Goal: Check status: Check status

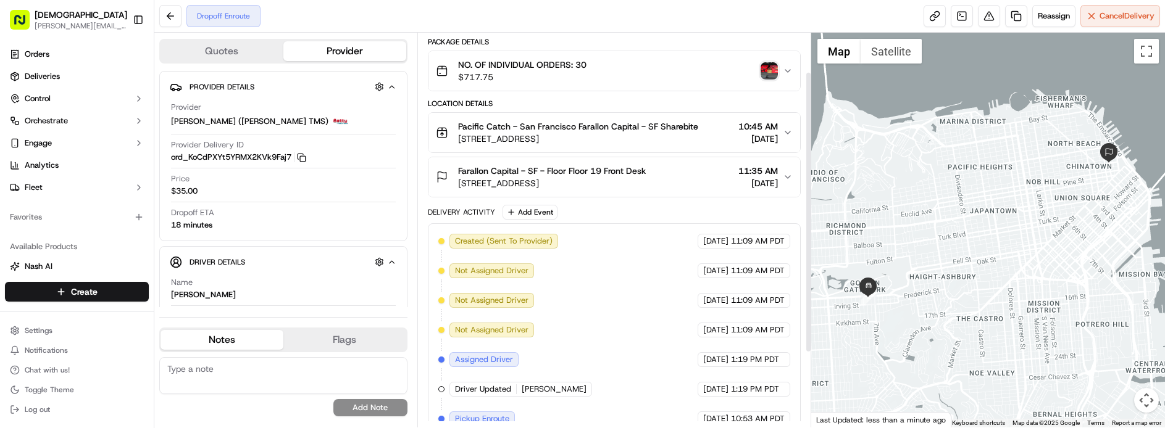
scroll to position [159, 0]
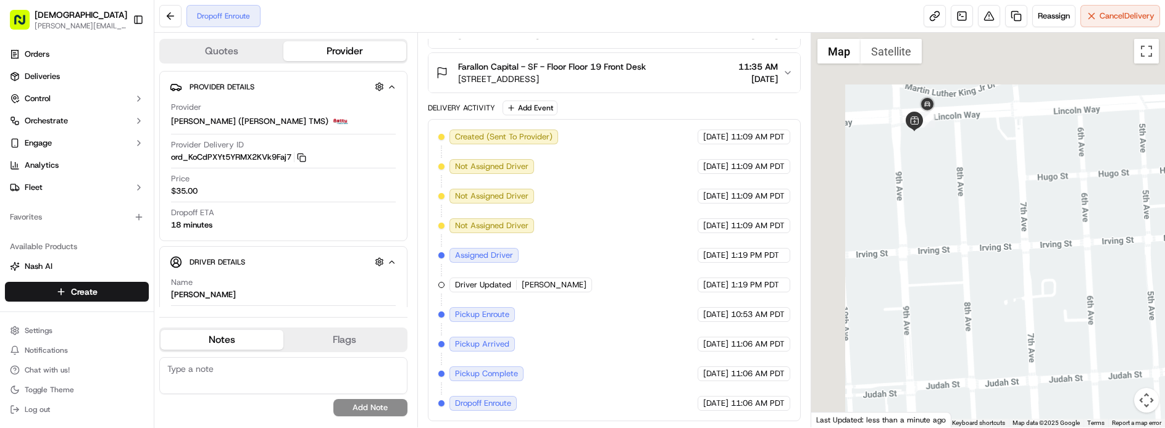
drag, startPoint x: 871, startPoint y: 210, endPoint x: 945, endPoint y: 338, distance: 148.2
click at [946, 336] on div at bounding box center [988, 230] width 354 height 395
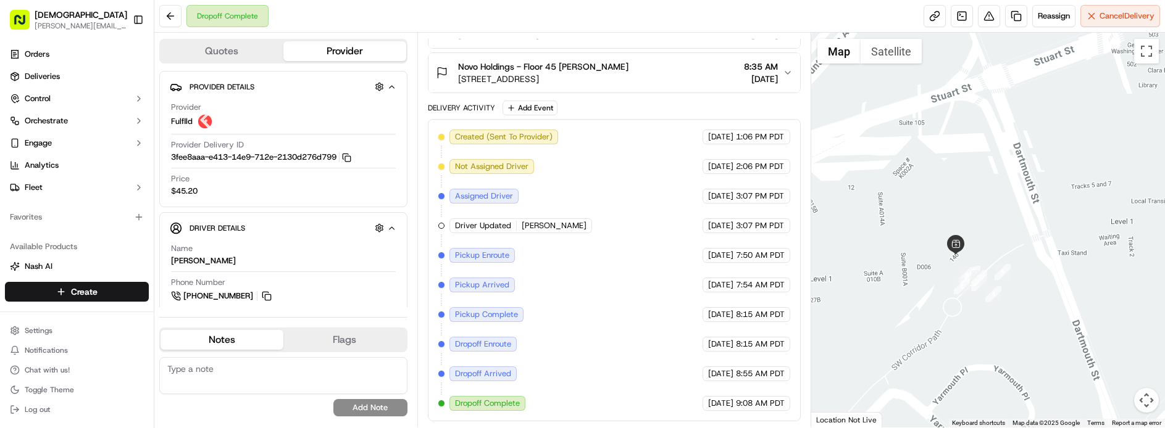
drag, startPoint x: 958, startPoint y: 338, endPoint x: 1009, endPoint y: 227, distance: 122.1
click at [1009, 227] on div at bounding box center [988, 230] width 354 height 395
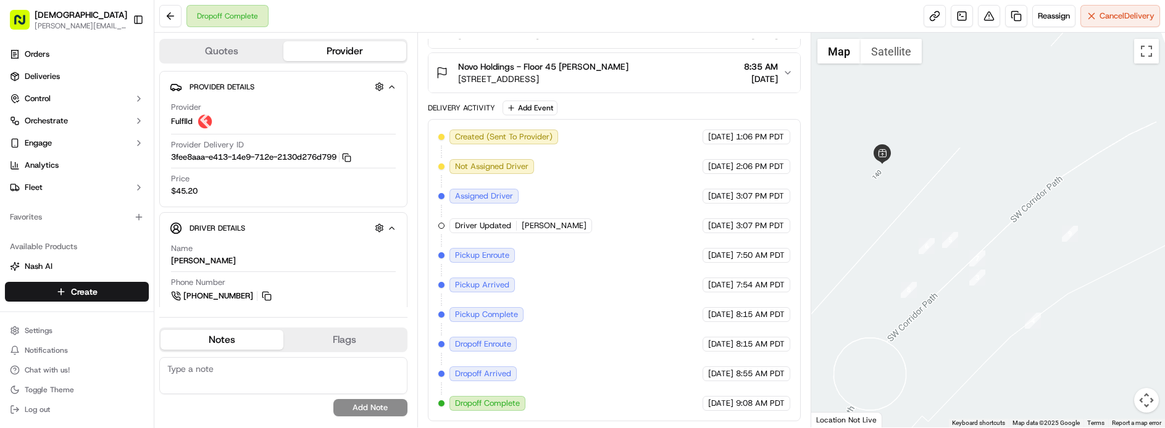
drag, startPoint x: 991, startPoint y: 256, endPoint x: 1059, endPoint y: 281, distance: 73.0
click at [1059, 281] on div at bounding box center [988, 230] width 354 height 395
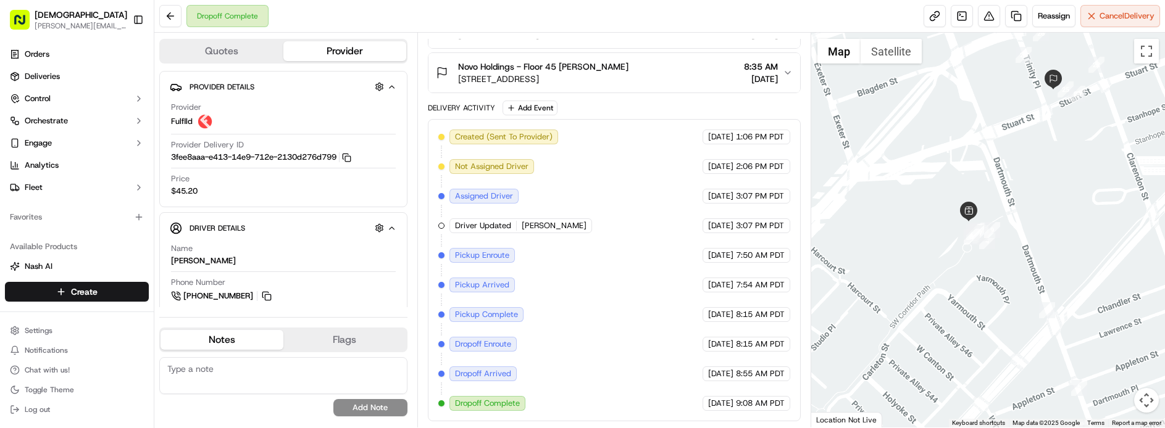
drag, startPoint x: 1083, startPoint y: 240, endPoint x: 993, endPoint y: 138, distance: 136.0
click at [993, 138] on div at bounding box center [988, 230] width 354 height 395
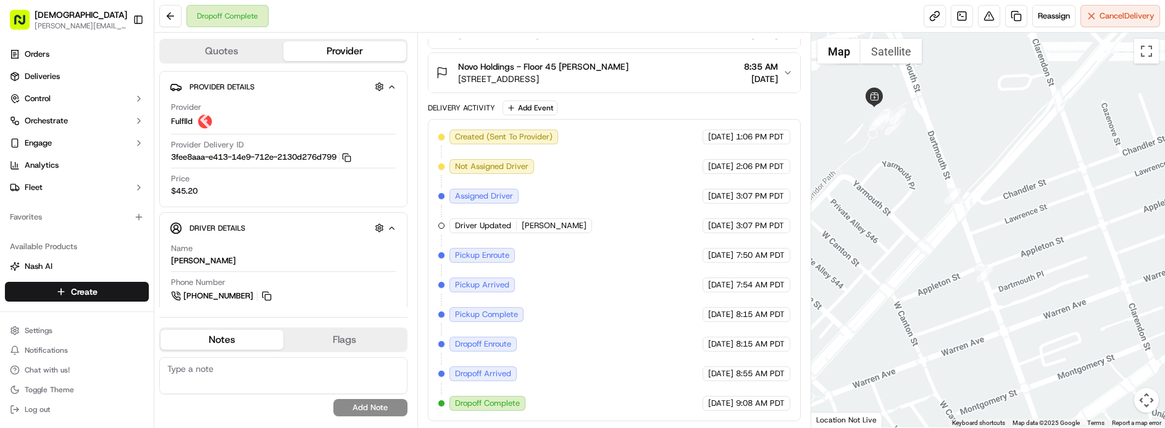
drag, startPoint x: 919, startPoint y: 192, endPoint x: 989, endPoint y: 303, distance: 131.2
click at [991, 312] on div at bounding box center [988, 230] width 354 height 395
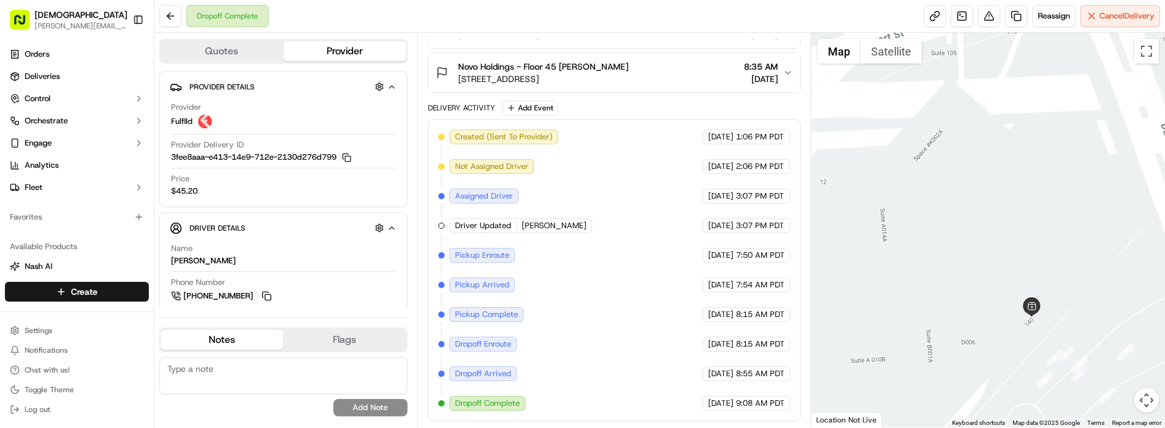
drag, startPoint x: 994, startPoint y: 327, endPoint x: 954, endPoint y: 285, distance: 57.2
click at [959, 288] on div at bounding box center [988, 230] width 354 height 395
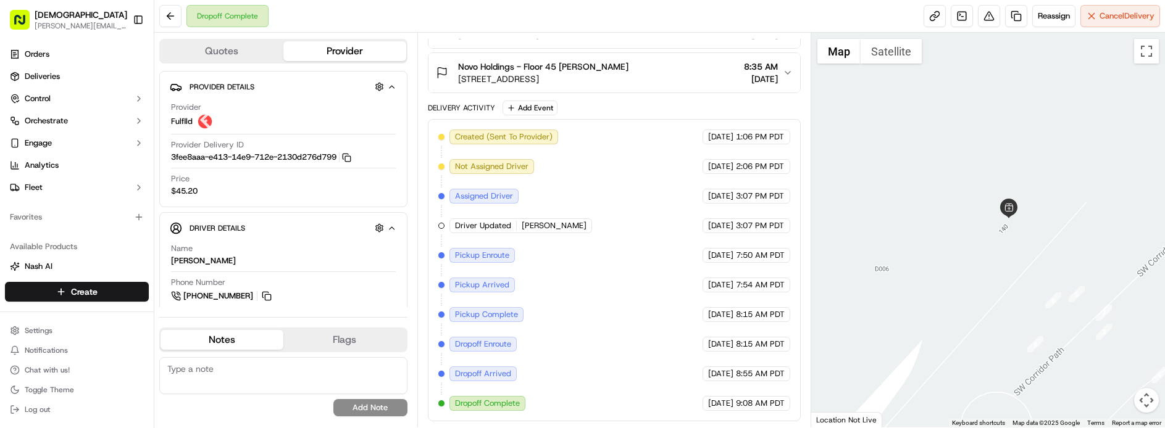
drag, startPoint x: 980, startPoint y: 309, endPoint x: 950, endPoint y: 290, distance: 35.5
click at [953, 291] on div at bounding box center [988, 230] width 354 height 395
drag, startPoint x: 1114, startPoint y: 304, endPoint x: 1004, endPoint y: 298, distance: 110.1
click at [1004, 298] on div at bounding box center [988, 230] width 354 height 395
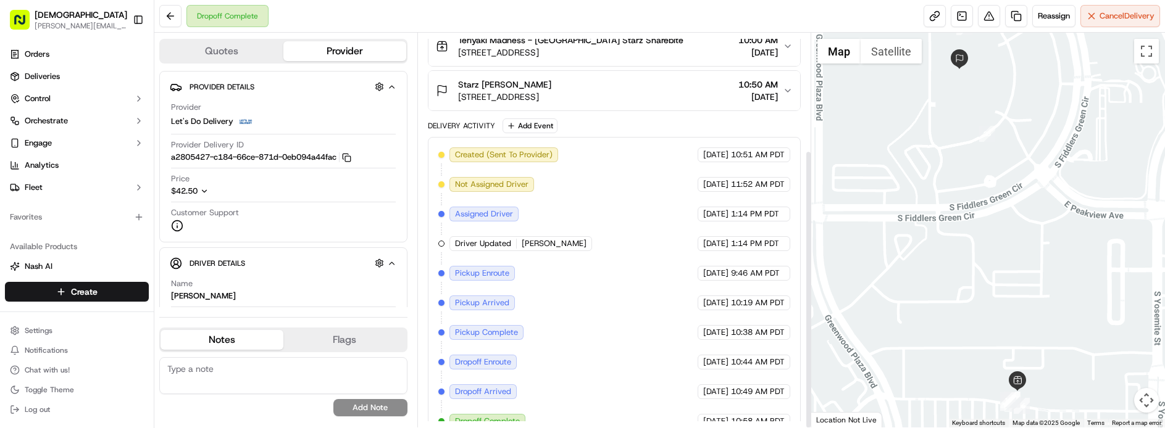
scroll to position [165, 0]
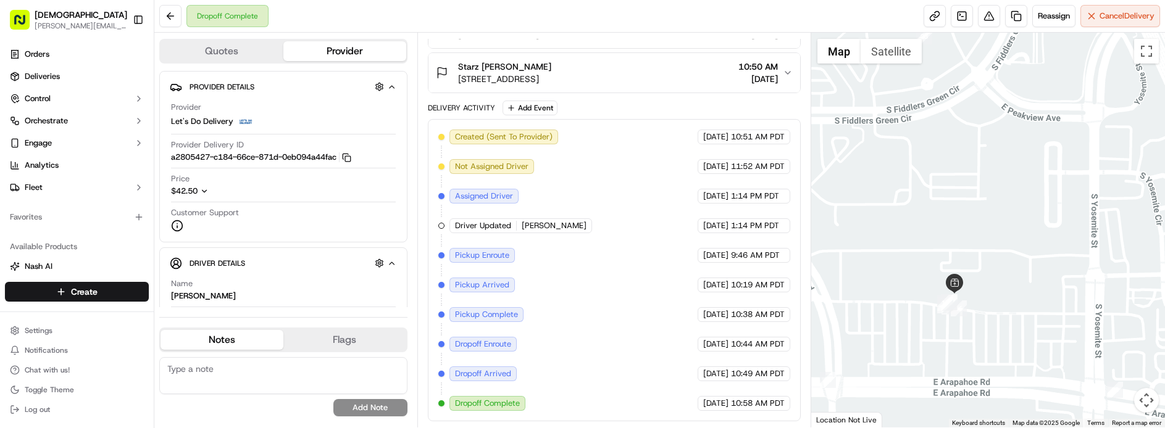
drag, startPoint x: 935, startPoint y: 282, endPoint x: 911, endPoint y: 188, distance: 97.3
click at [911, 188] on div at bounding box center [988, 230] width 354 height 395
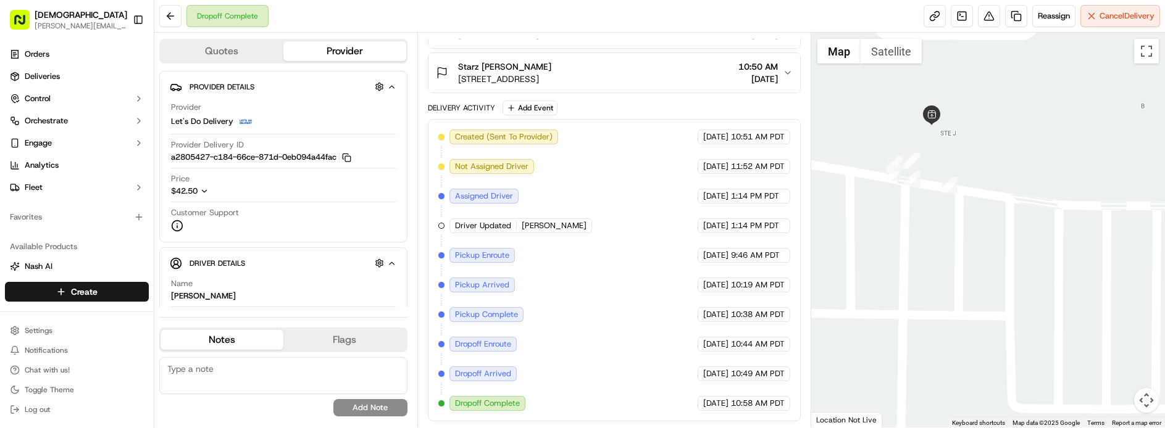
drag, startPoint x: 925, startPoint y: 251, endPoint x: 941, endPoint y: 283, distance: 35.3
click at [940, 281] on div at bounding box center [988, 230] width 354 height 395
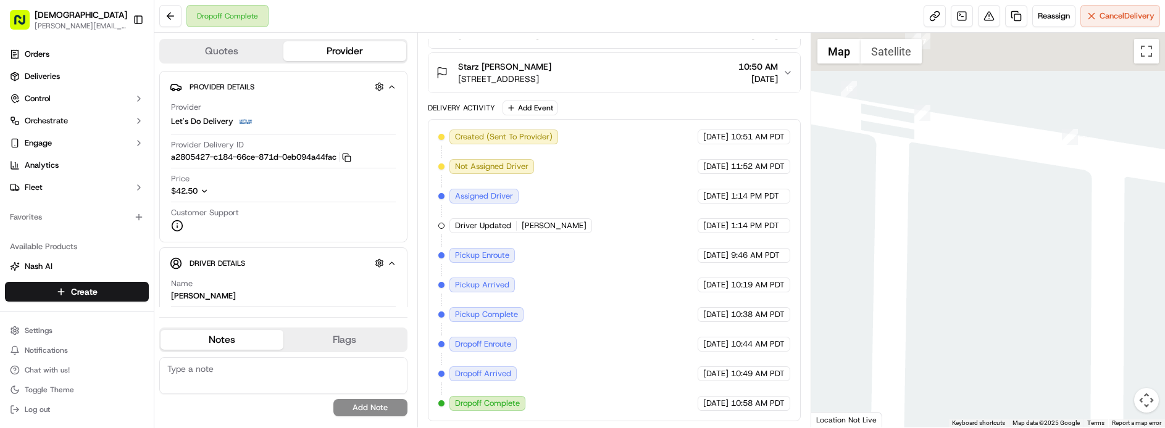
drag, startPoint x: 951, startPoint y: 230, endPoint x: 978, endPoint y: 390, distance: 162.2
click at [978, 386] on div at bounding box center [988, 230] width 354 height 395
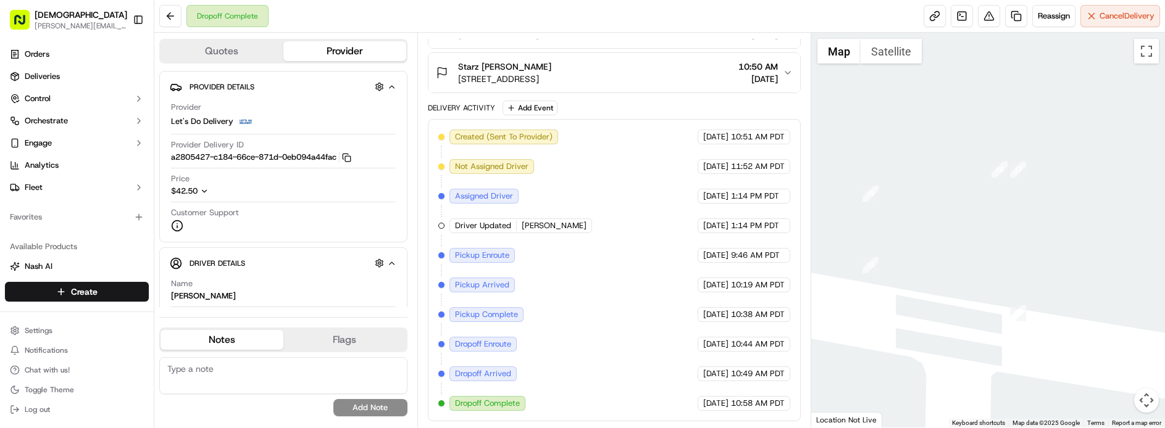
drag, startPoint x: 965, startPoint y: 261, endPoint x: 1049, endPoint y: 287, distance: 88.6
click at [1080, 286] on div at bounding box center [988, 230] width 354 height 395
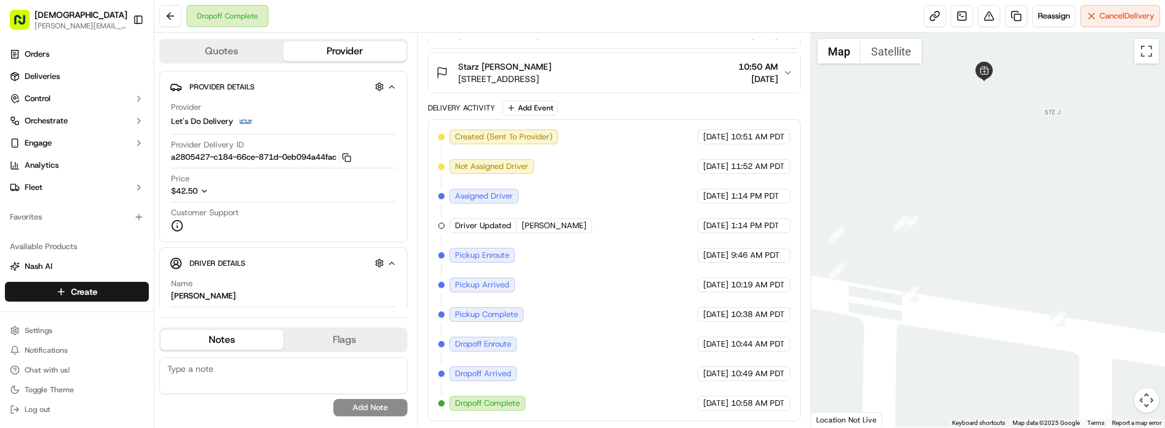
drag, startPoint x: 1074, startPoint y: 298, endPoint x: 948, endPoint y: 281, distance: 126.4
click at [948, 281] on div at bounding box center [988, 230] width 354 height 395
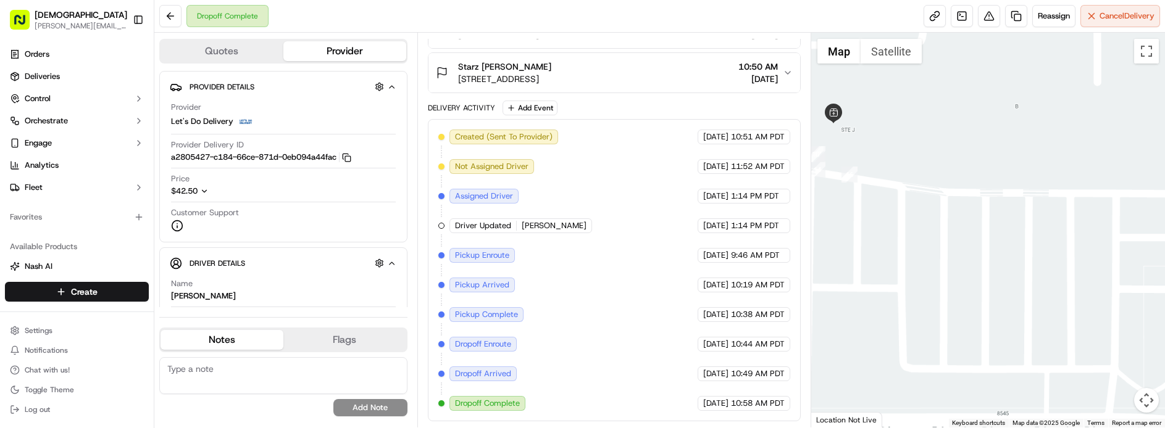
drag, startPoint x: 917, startPoint y: 245, endPoint x: 1010, endPoint y: 303, distance: 109.8
click at [1010, 303] on div at bounding box center [988, 230] width 354 height 395
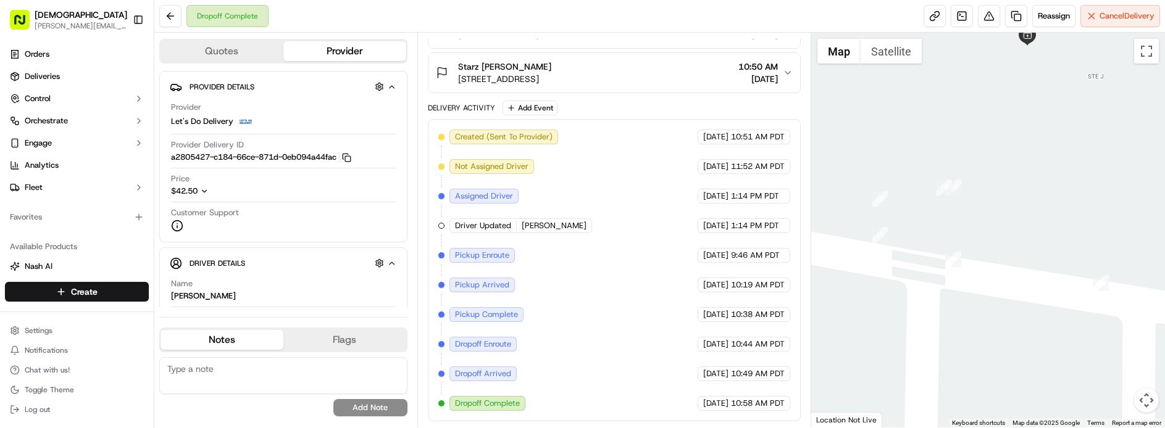
drag, startPoint x: 1010, startPoint y: 272, endPoint x: 893, endPoint y: 331, distance: 130.6
click at [894, 330] on div at bounding box center [988, 230] width 354 height 395
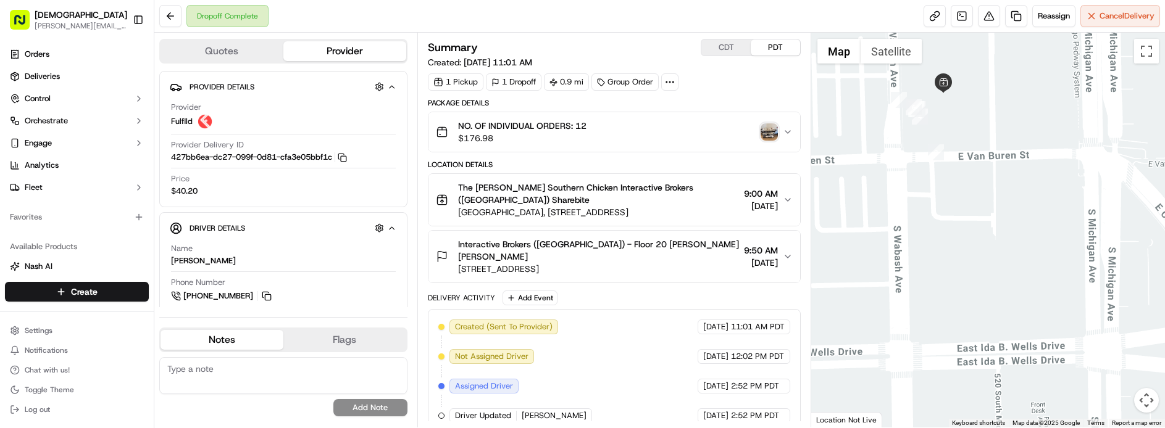
drag, startPoint x: 953, startPoint y: 201, endPoint x: 954, endPoint y: 245, distance: 43.8
click at [954, 241] on div at bounding box center [988, 230] width 354 height 395
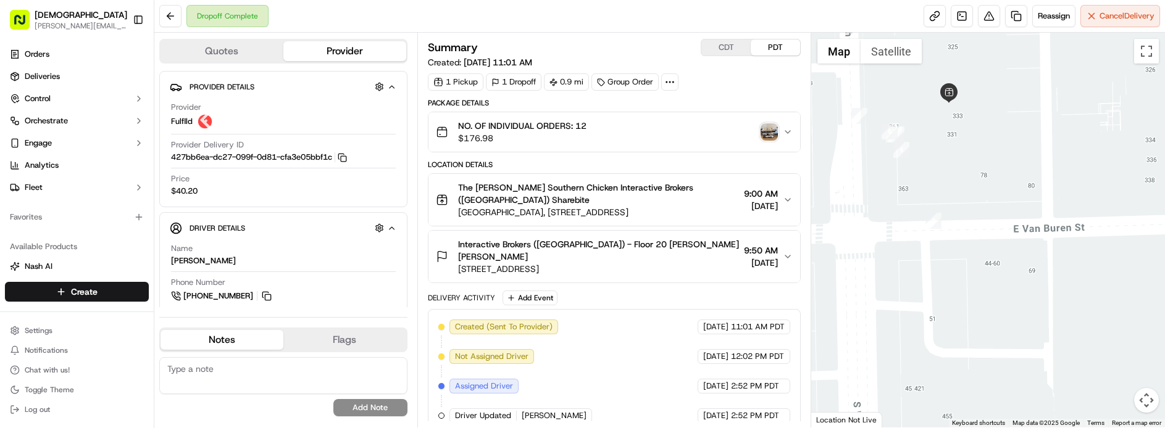
drag, startPoint x: 954, startPoint y: 165, endPoint x: 976, endPoint y: 206, distance: 46.4
click at [975, 205] on div at bounding box center [988, 230] width 354 height 395
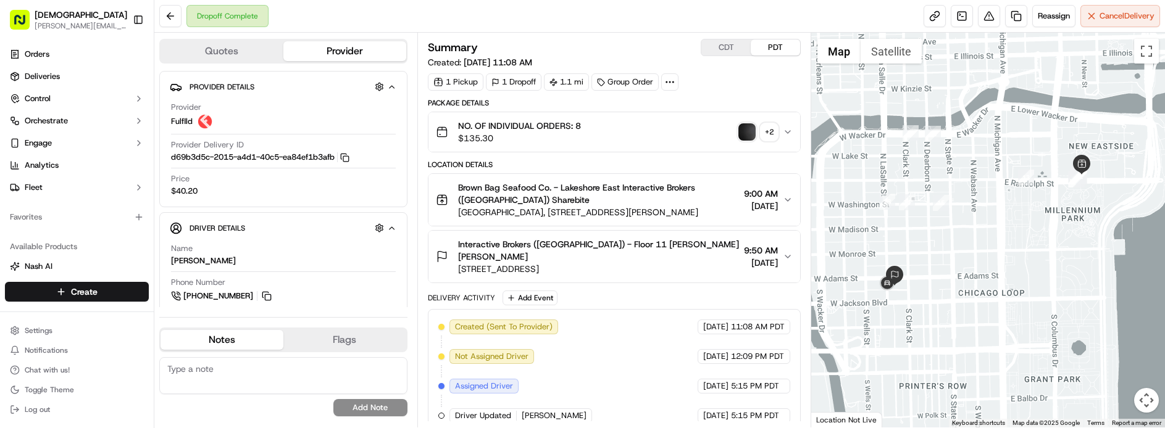
scroll to position [178, 0]
